Goal: Task Accomplishment & Management: Complete application form

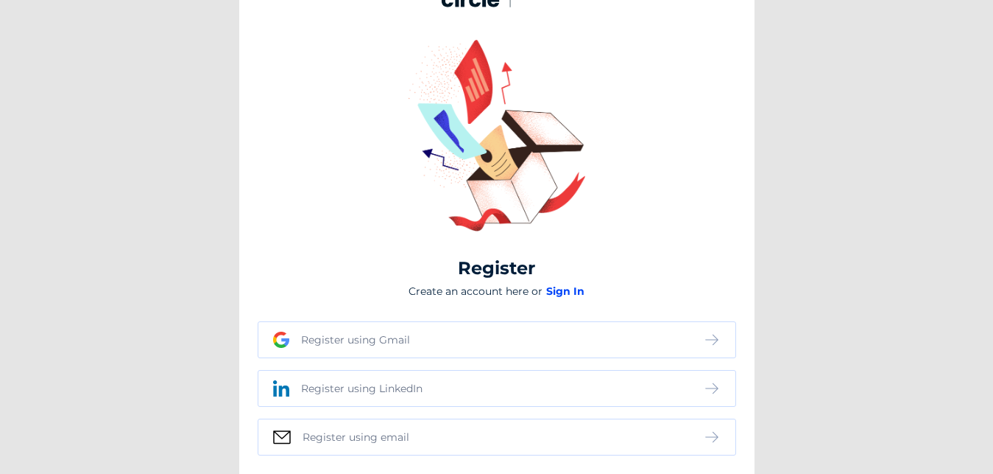
scroll to position [52, 0]
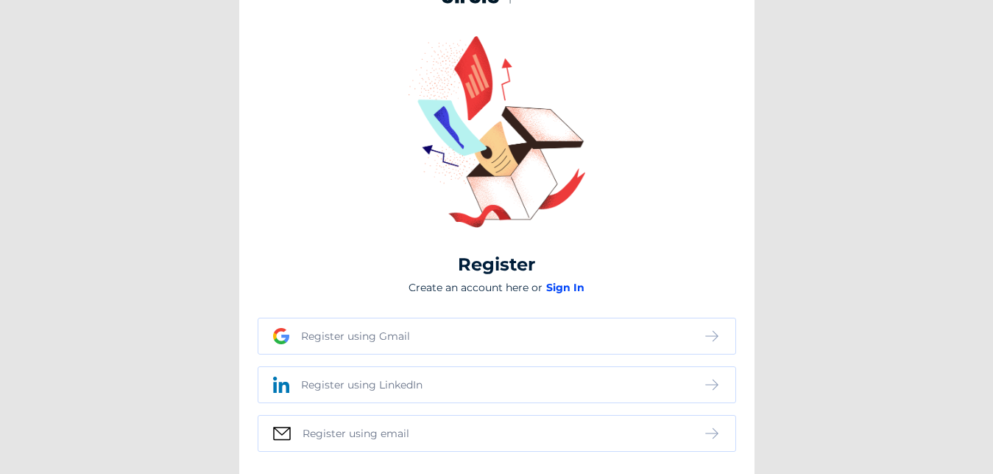
click at [429, 330] on div "Register using Gmail" at bounding box center [488, 336] width 430 height 16
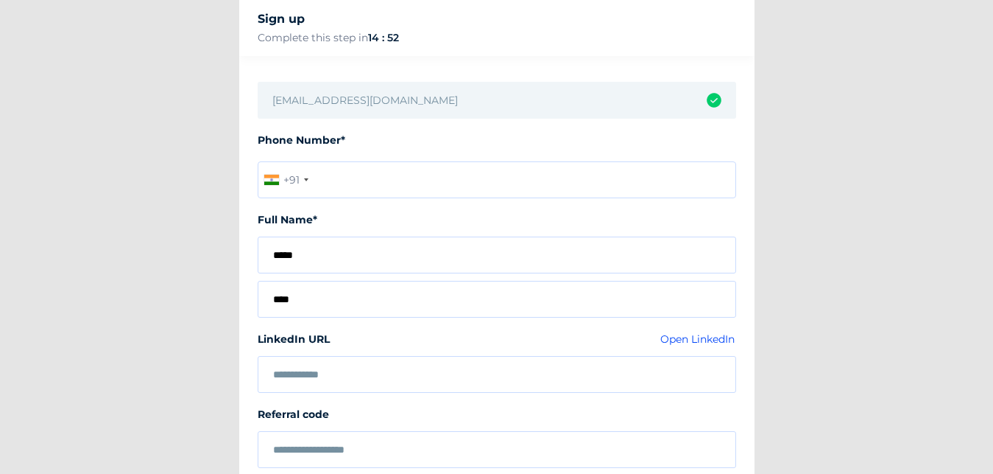
click at [407, 178] on input "tel" at bounding box center [497, 179] width 479 height 37
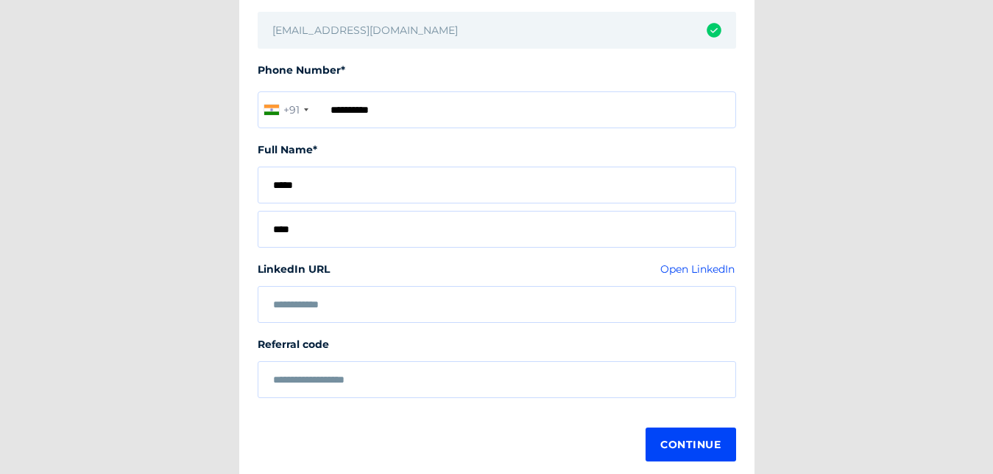
scroll to position [76, 0]
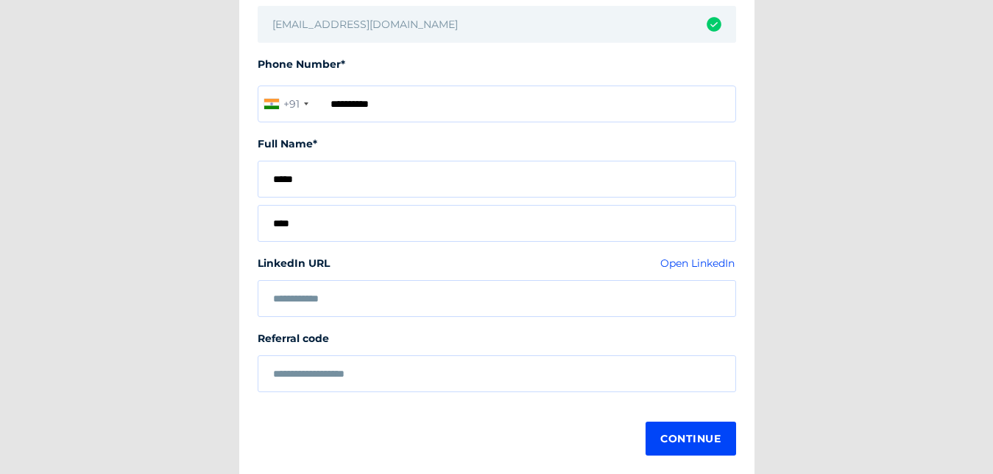
type input "**********"
click at [712, 440] on span "Continue" at bounding box center [691, 438] width 60 height 27
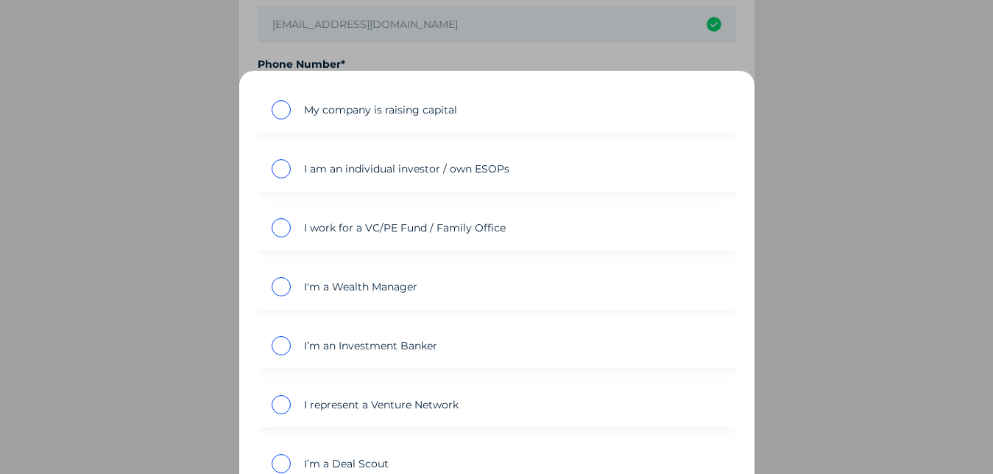
scroll to position [0, 0]
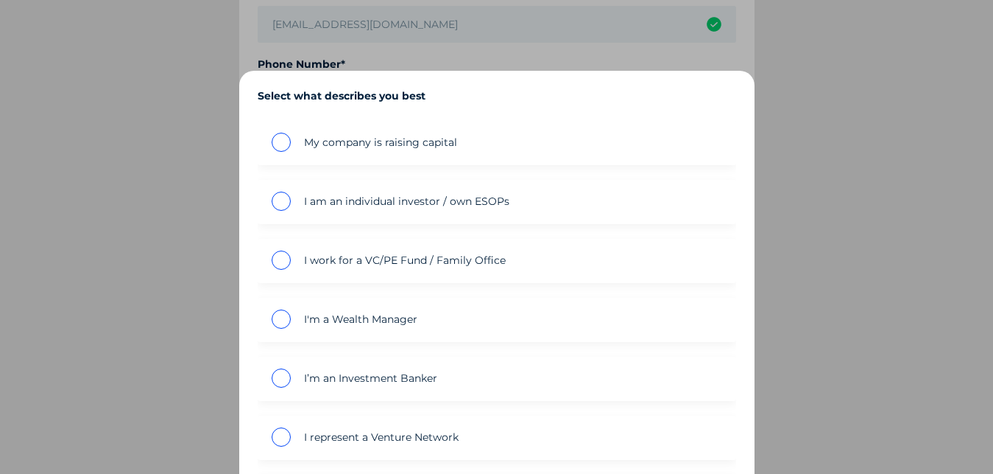
click at [280, 141] on span "inputConfig?.placeholder" at bounding box center [281, 142] width 19 height 19
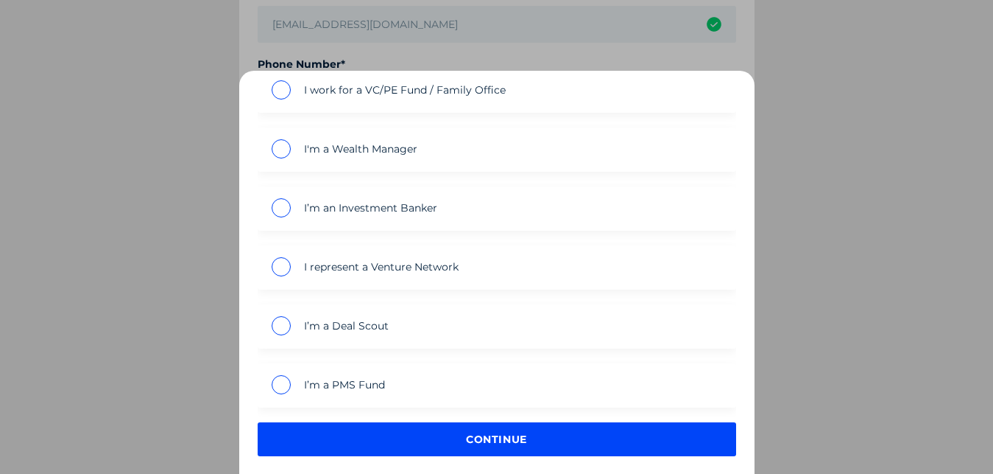
scroll to position [172, 0]
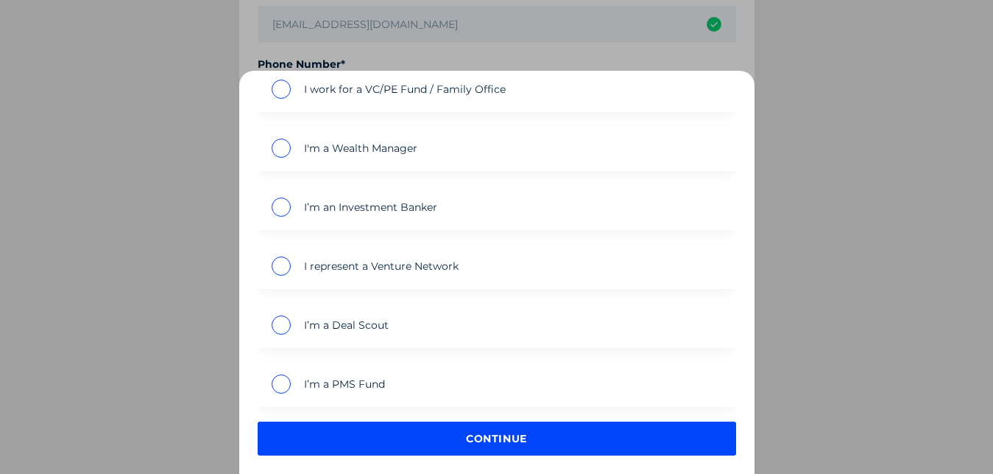
drag, startPoint x: 749, startPoint y: 467, endPoint x: 680, endPoint y: 473, distance: 69.5
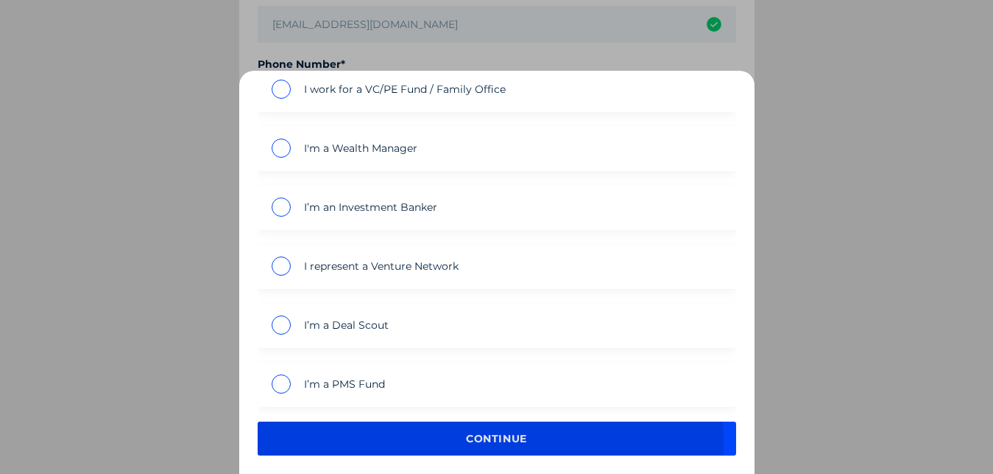
click at [489, 439] on span "continue" at bounding box center [496, 438] width 60 height 27
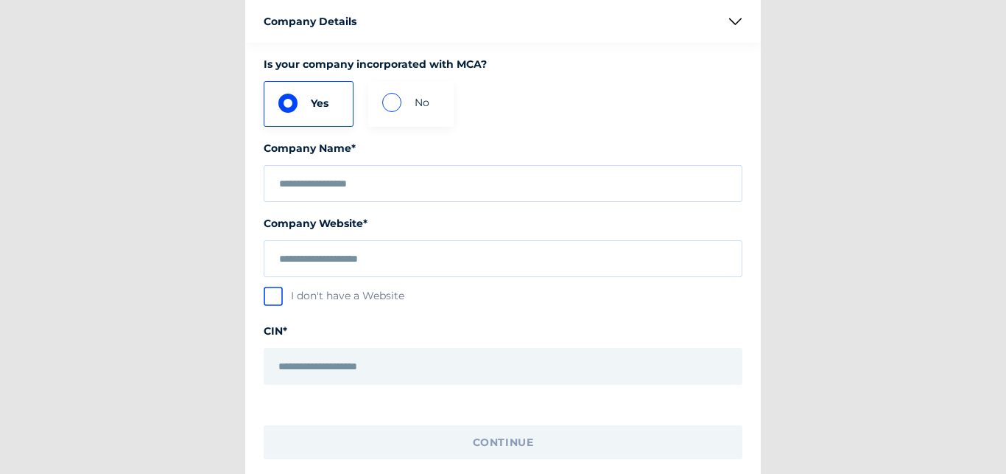
click at [483, 185] on input "text" at bounding box center [503, 184] width 448 height 12
click at [481, 189] on input "text" at bounding box center [503, 184] width 448 height 12
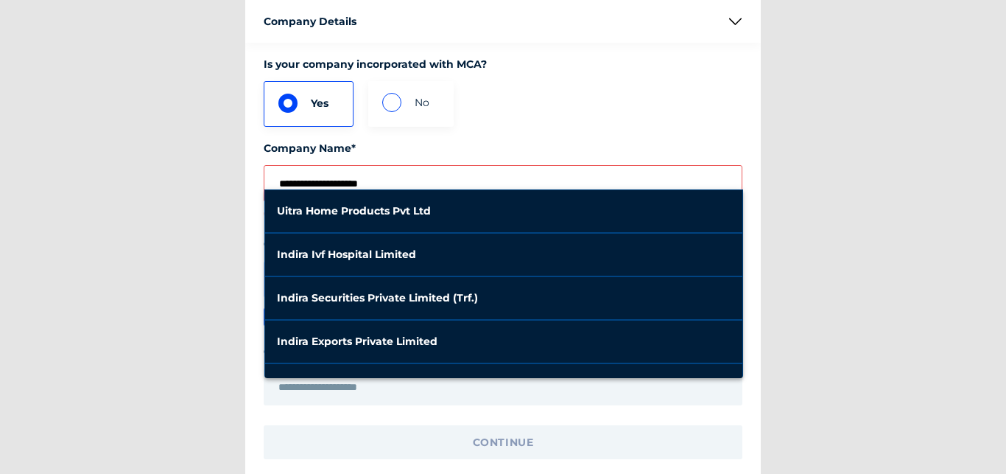
type input "**********"
click at [868, 381] on div "**********" at bounding box center [503, 237] width 1006 height 474
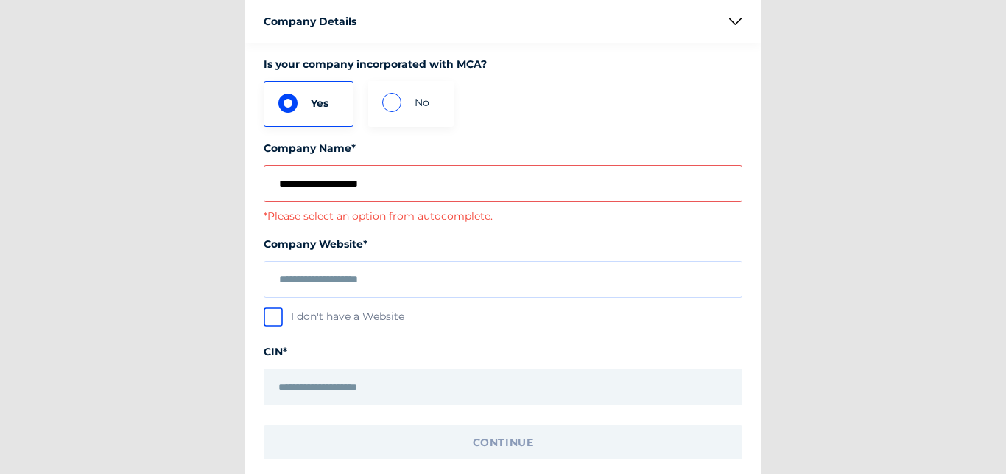
click at [388, 102] on span "inputConfig?.placeholder" at bounding box center [391, 102] width 19 height 19
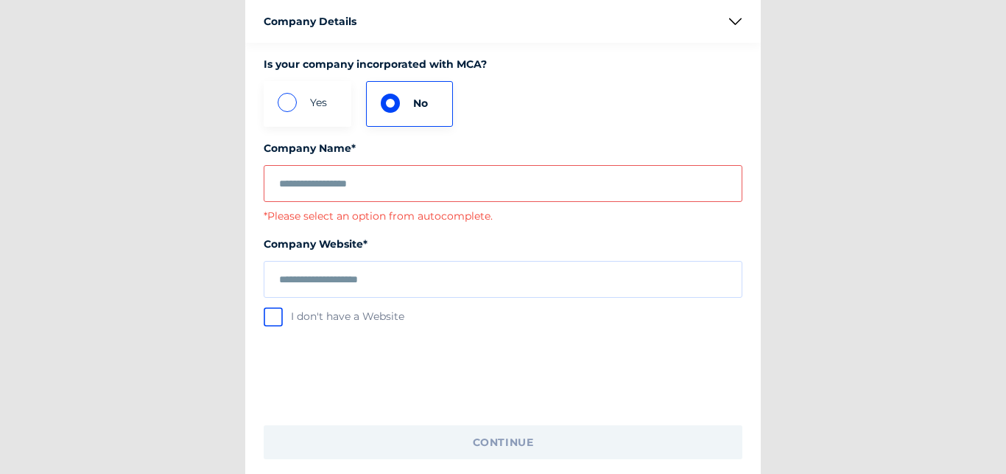
click at [460, 180] on input "text" at bounding box center [503, 184] width 448 height 12
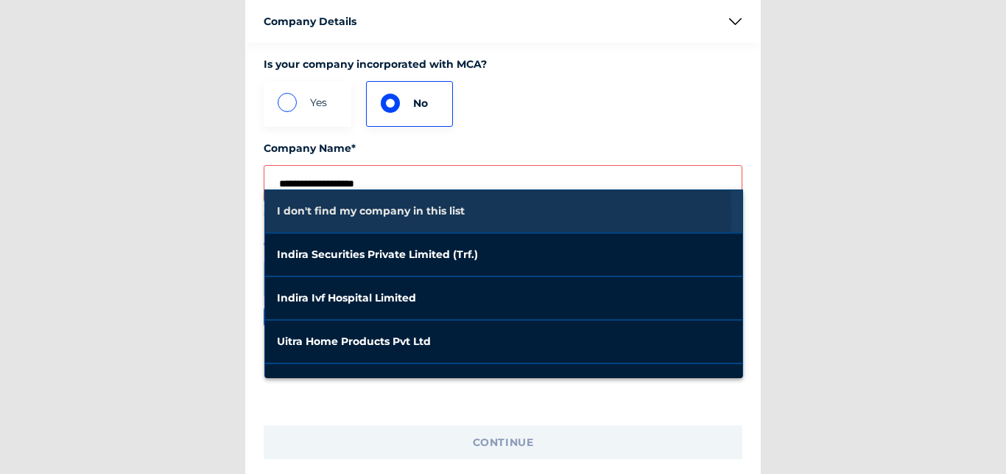
click at [437, 216] on span "I don't find my company in this list" at bounding box center [504, 210] width 454 height 35
type input "**********"
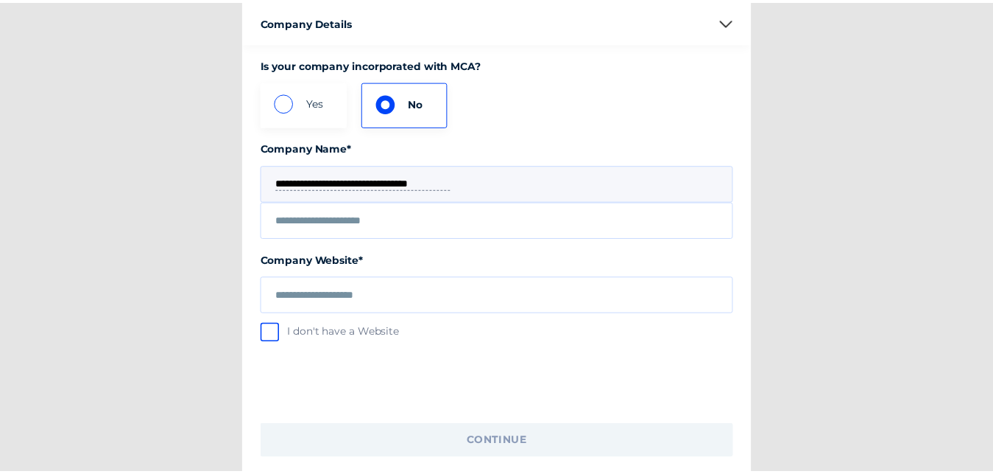
scroll to position [0, 1]
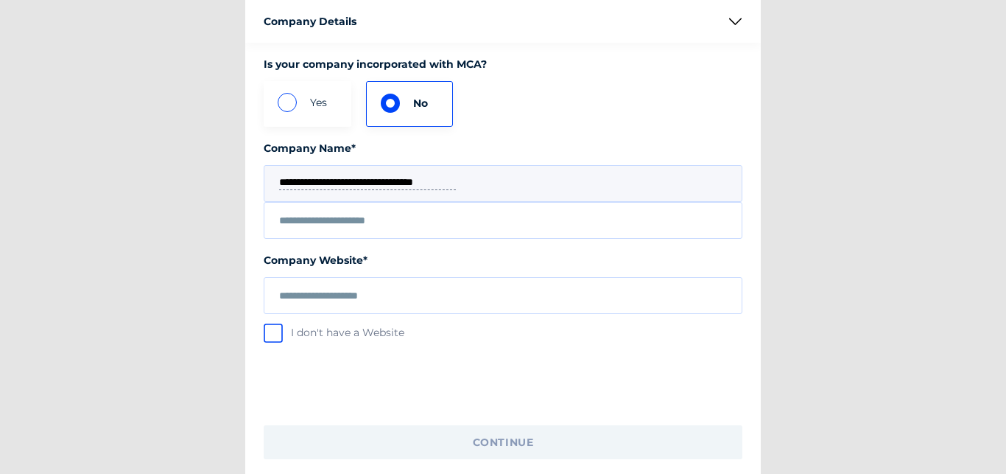
click at [475, 219] on input "text" at bounding box center [503, 221] width 448 height 12
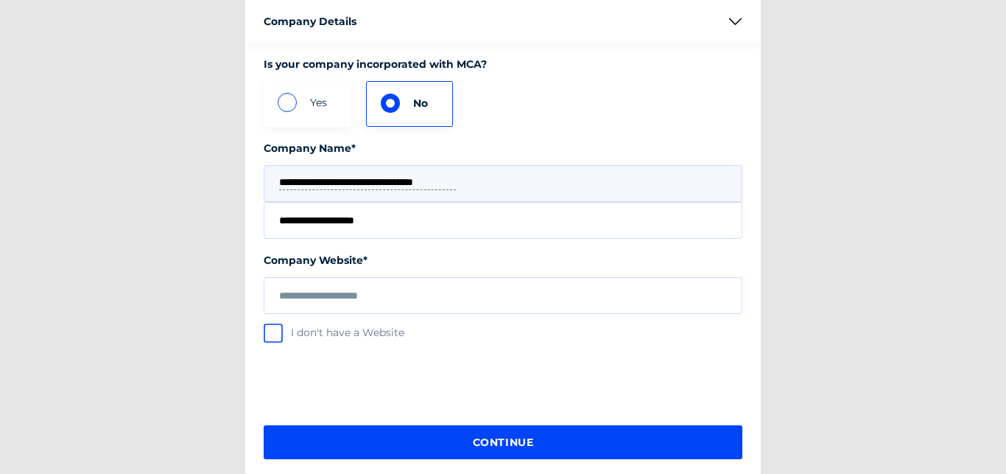
type input "**********"
click at [487, 298] on input "text" at bounding box center [503, 296] width 448 height 12
type input "*"
click at [274, 328] on span at bounding box center [273, 333] width 12 height 12
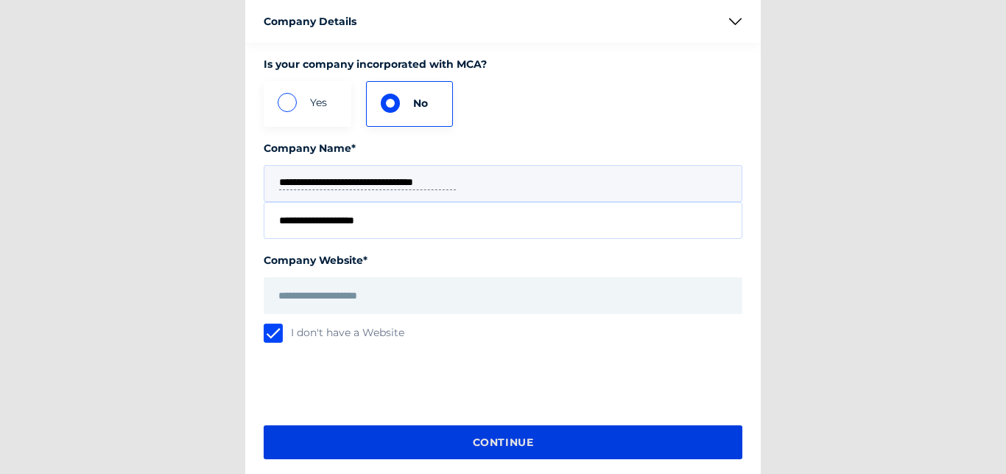
click at [516, 440] on span "continue" at bounding box center [503, 442] width 60 height 27
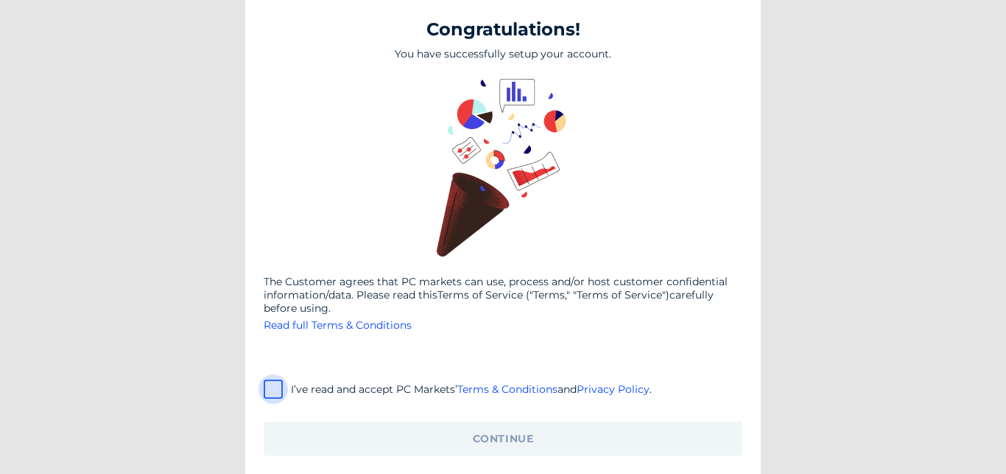
click at [274, 390] on span at bounding box center [273, 389] width 12 height 12
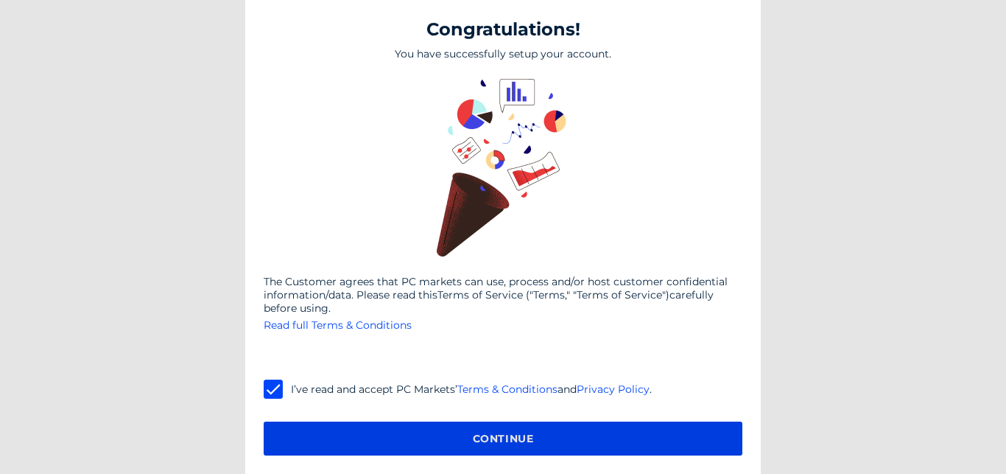
click at [505, 442] on span "Continue" at bounding box center [503, 438] width 60 height 27
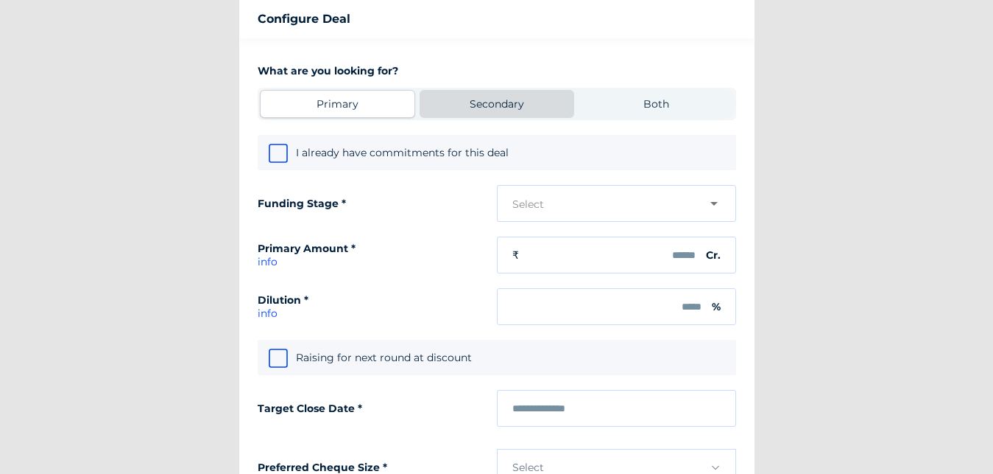
click at [494, 102] on div "Secondary" at bounding box center [497, 103] width 54 height 13
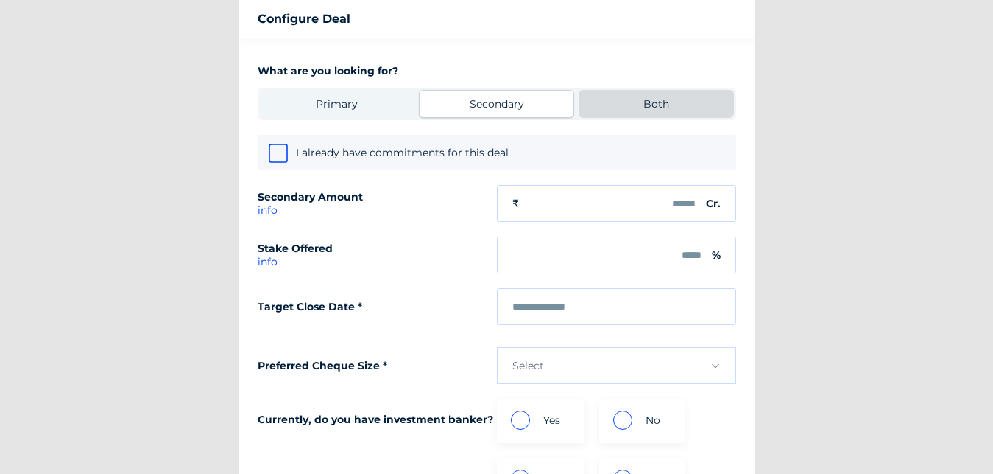
click at [664, 105] on div "Both" at bounding box center [657, 103] width 26 height 13
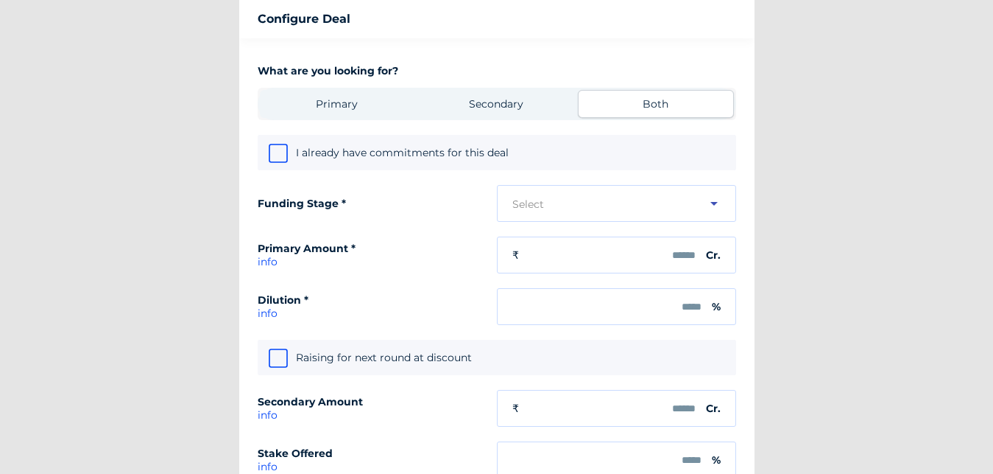
click at [712, 200] on div at bounding box center [714, 204] width 13 height 12
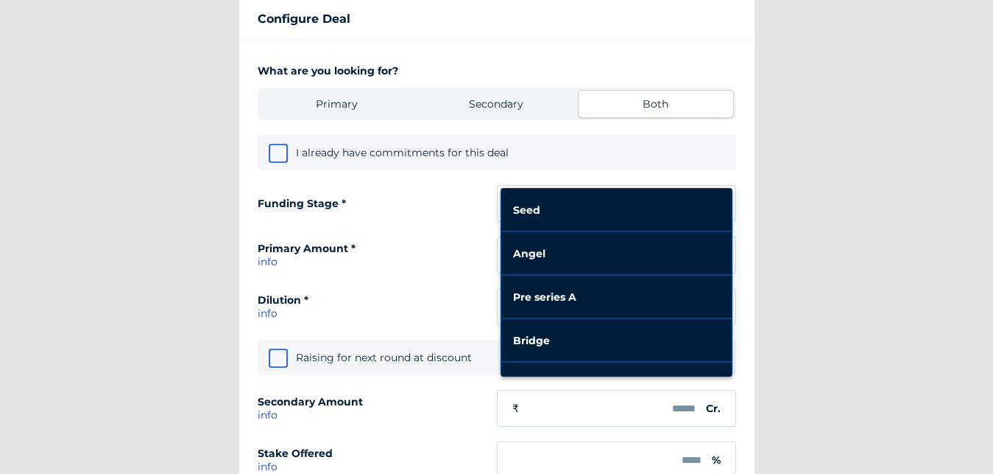
click at [870, 210] on div at bounding box center [496, 237] width 993 height 474
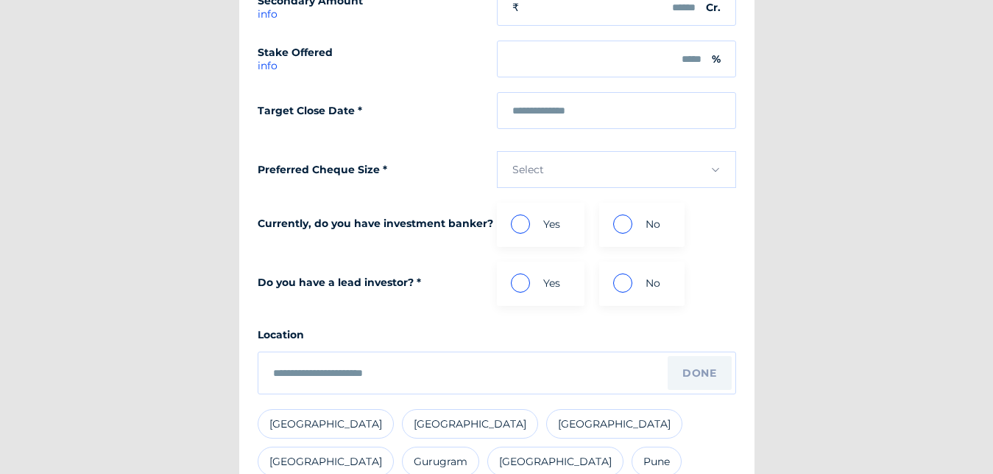
scroll to position [413, 0]
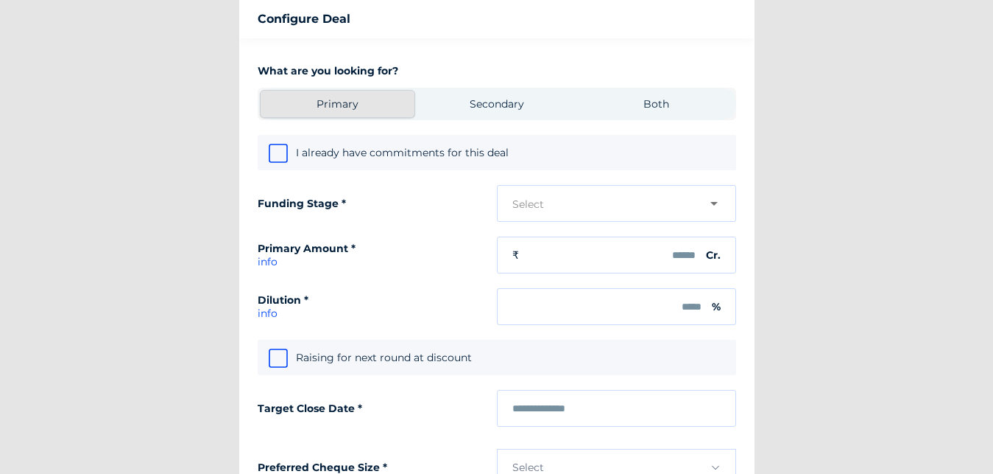
click at [378, 101] on div "Primary" at bounding box center [337, 104] width 155 height 28
click at [552, 156] on div "I already have commitments for this deal" at bounding box center [497, 152] width 479 height 35
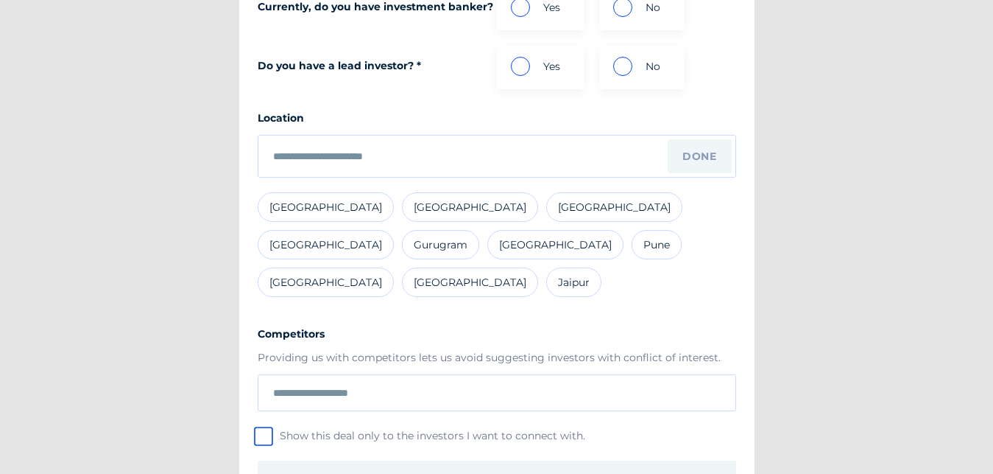
scroll to position [516, 0]
click at [434, 386] on input "text" at bounding box center [497, 392] width 448 height 12
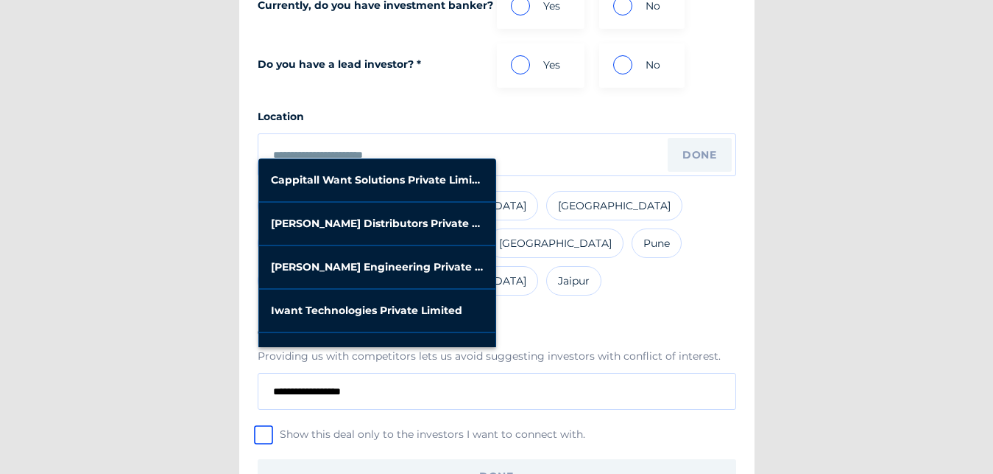
type input "**********"
drag, startPoint x: 923, startPoint y: 386, endPoint x: 912, endPoint y: 393, distance: 13.3
